Goal: Task Accomplishment & Management: Manage account settings

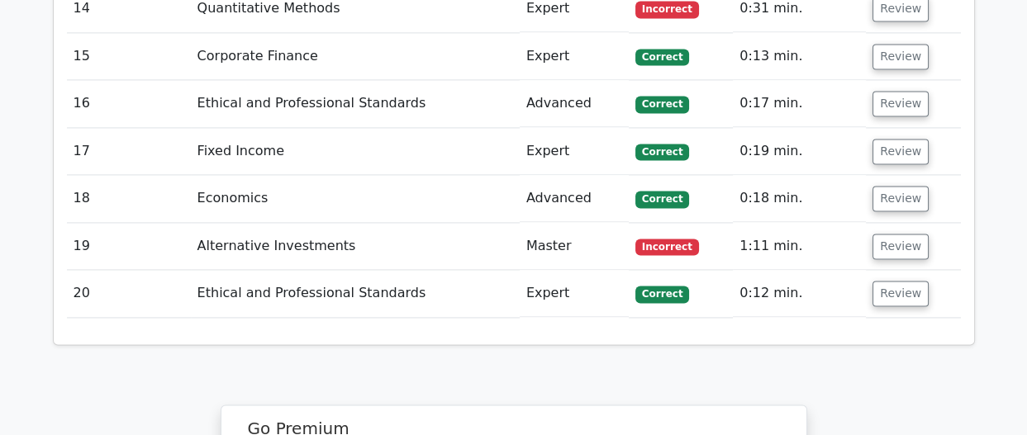
scroll to position [3558, 0]
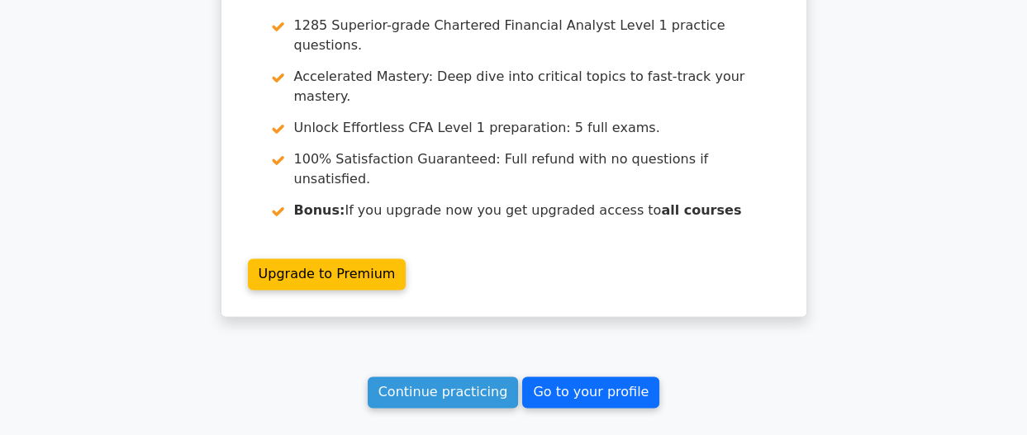
click at [582, 377] on link "Go to your profile" at bounding box center [590, 392] width 137 height 31
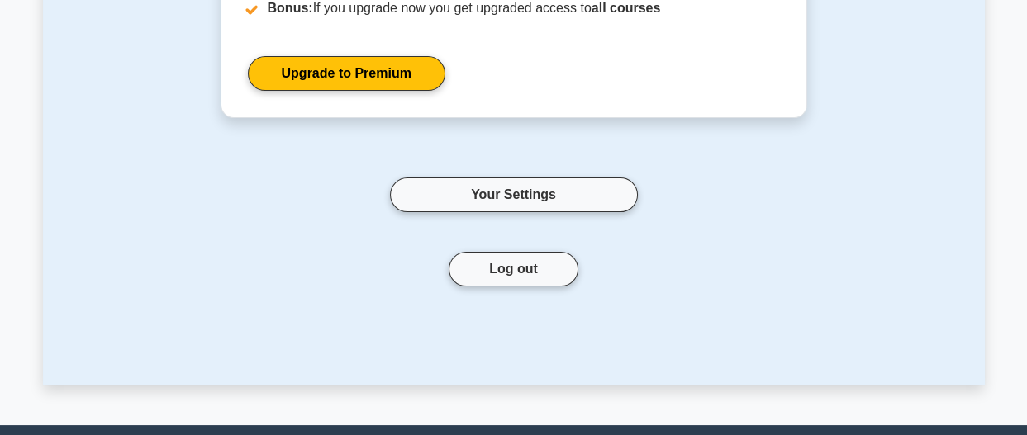
scroll to position [558, 0]
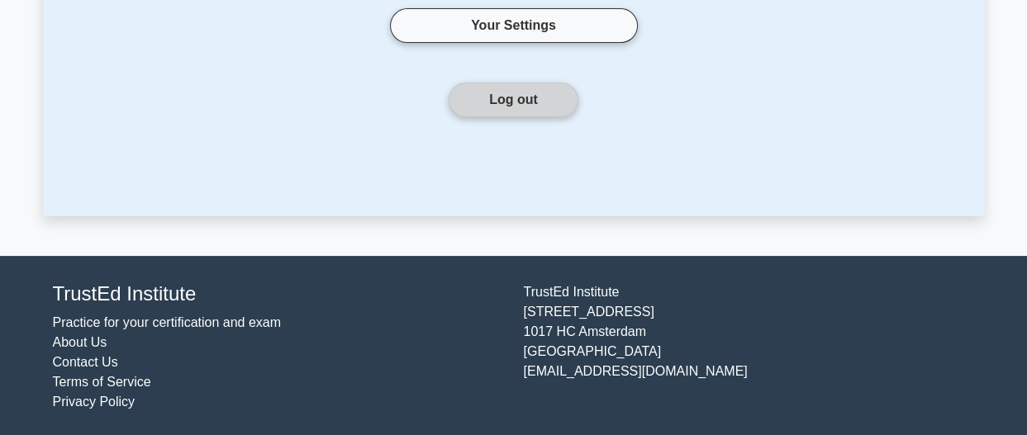
click at [499, 112] on button "Log out" at bounding box center [514, 100] width 130 height 35
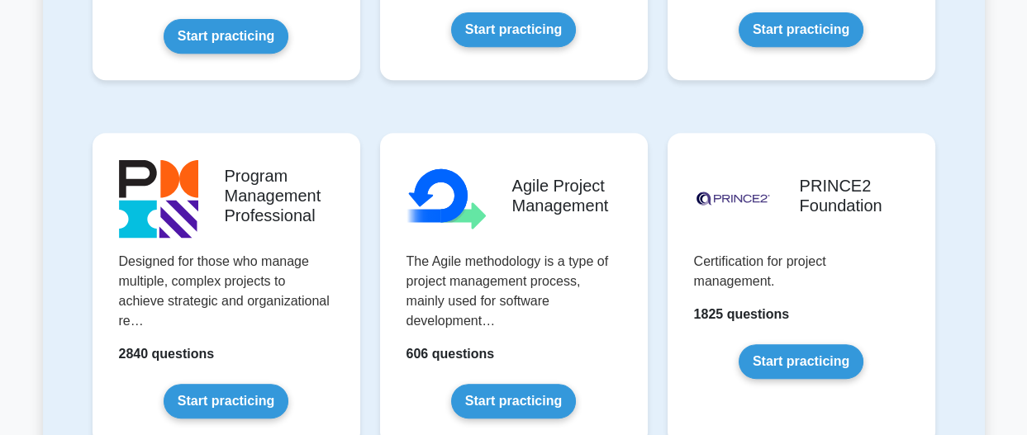
scroll to position [996, 0]
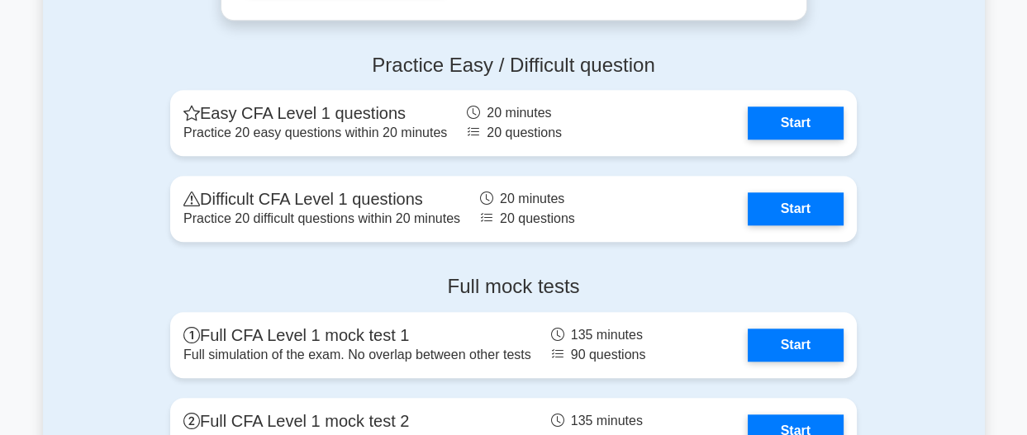
scroll to position [2034, 0]
